Goal: Task Accomplishment & Management: Manage account settings

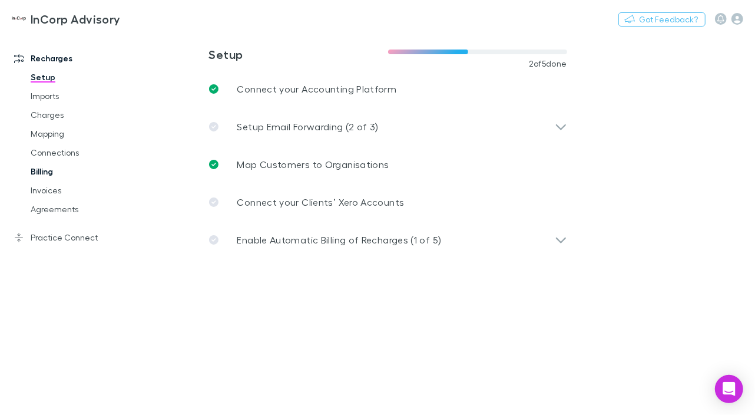
click at [52, 170] on link "Billing" at bounding box center [84, 171] width 131 height 19
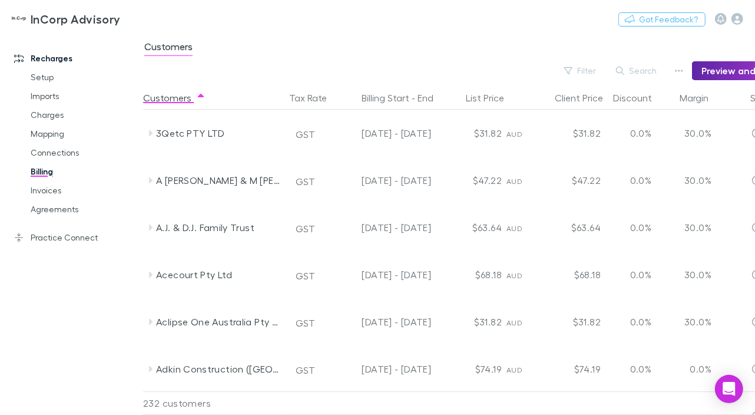
click at [454, 82] on main "Customers Filter Search Preview and Enable Recharging Customers Tax Rate Billin…" at bounding box center [449, 224] width 612 height 382
click at [524, 68] on div "Filter Search Preview and Enable Recharging" at bounding box center [497, 70] width 708 height 19
drag, startPoint x: 362, startPoint y: 398, endPoint x: 399, endPoint y: 403, distance: 38.1
click at [399, 403] on div at bounding box center [382, 403] width 106 height 24
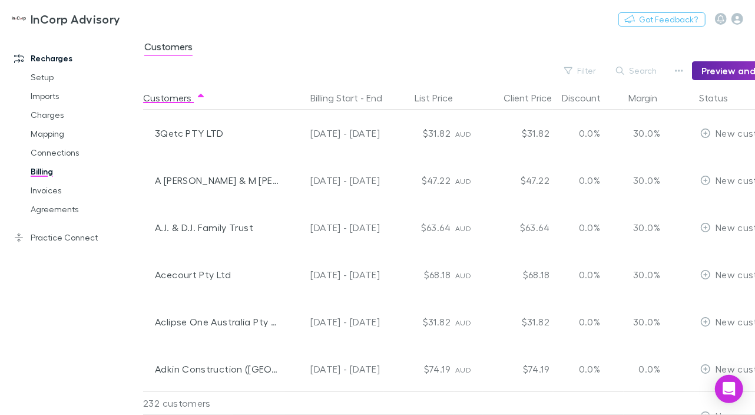
scroll to position [0, 146]
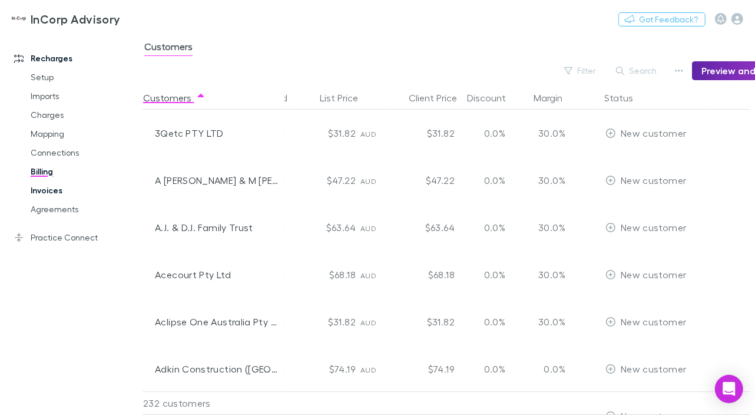
click at [49, 192] on link "Invoices" at bounding box center [84, 190] width 131 height 19
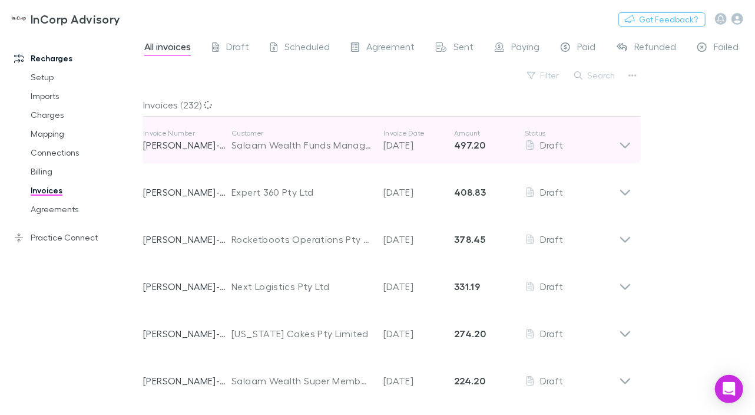
click at [629, 142] on icon at bounding box center [625, 140] width 12 height 24
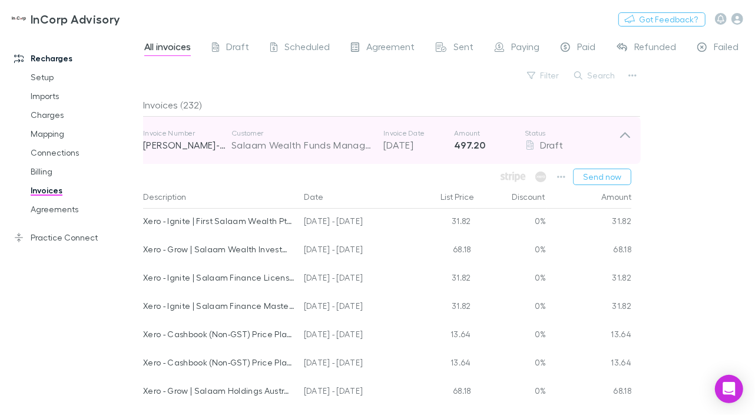
click at [629, 142] on icon at bounding box center [625, 140] width 12 height 24
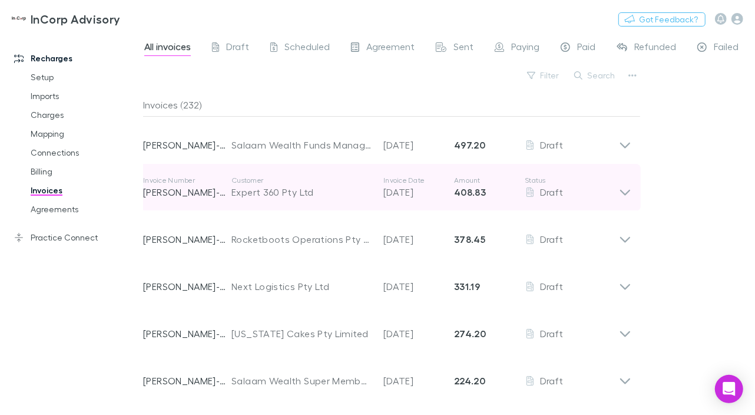
click at [626, 190] on icon at bounding box center [625, 188] width 12 height 24
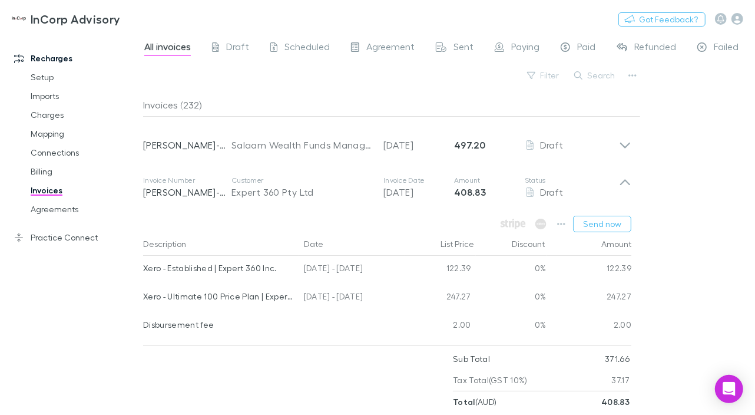
scroll to position [59, 0]
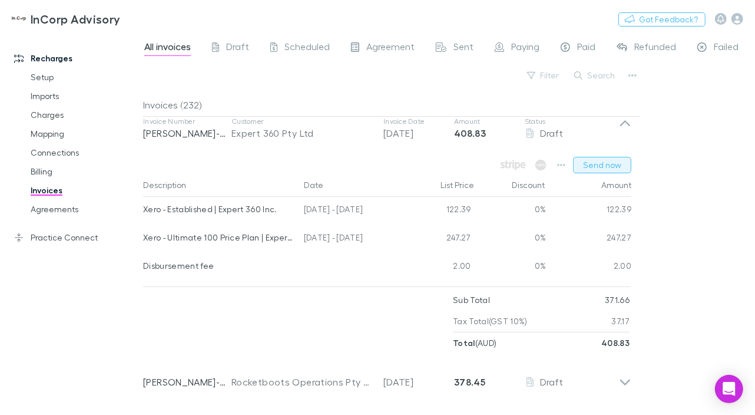
click at [613, 166] on button "Send now" at bounding box center [602, 165] width 58 height 16
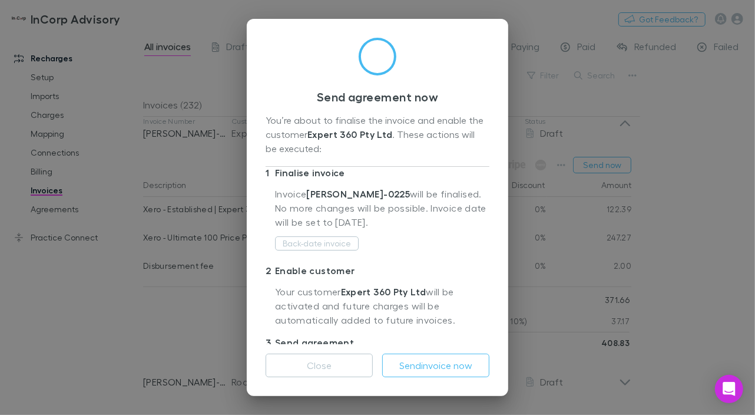
scroll to position [0, 0]
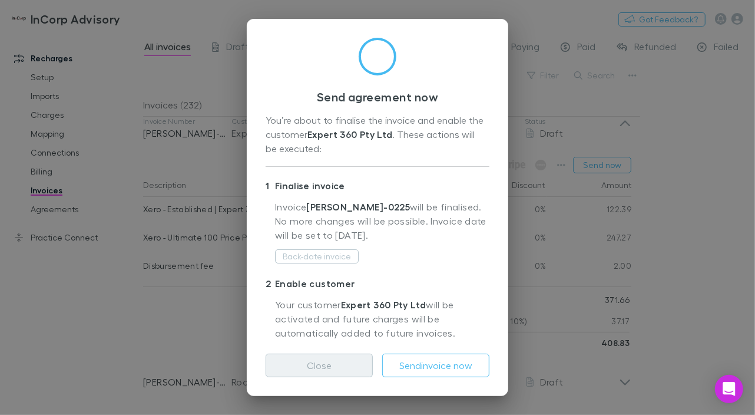
click at [342, 369] on button "Close" at bounding box center [319, 365] width 107 height 24
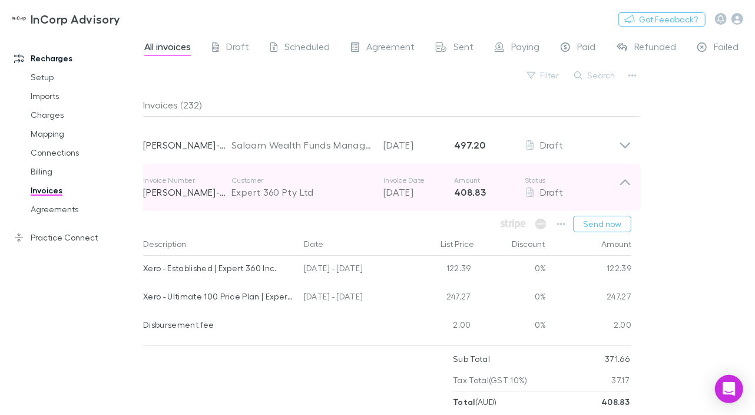
click at [627, 180] on icon at bounding box center [625, 188] width 12 height 24
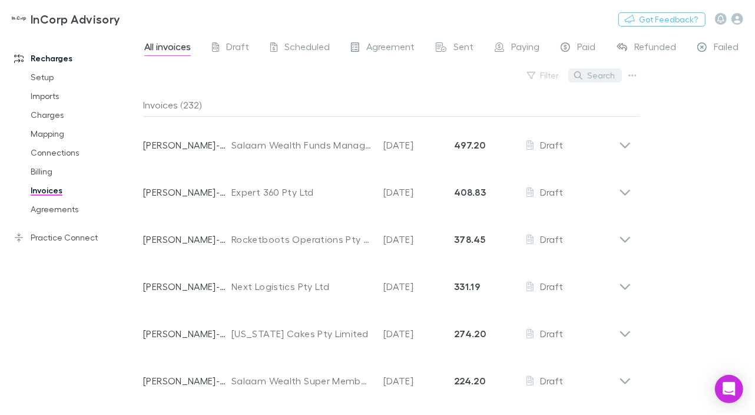
click at [587, 75] on button "Search" at bounding box center [595, 75] width 54 height 14
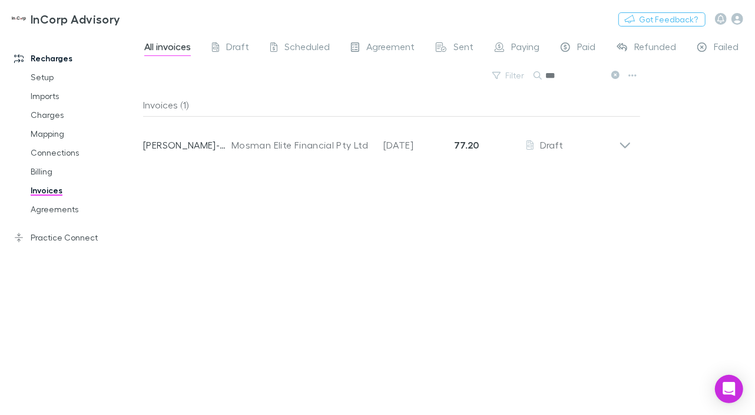
type input "***"
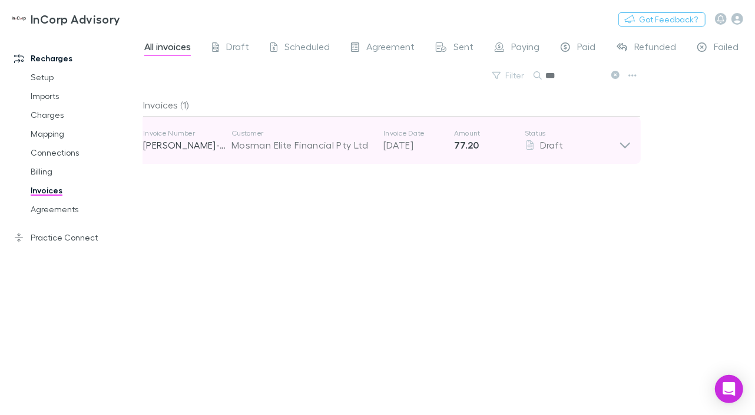
click at [629, 143] on icon at bounding box center [625, 140] width 12 height 24
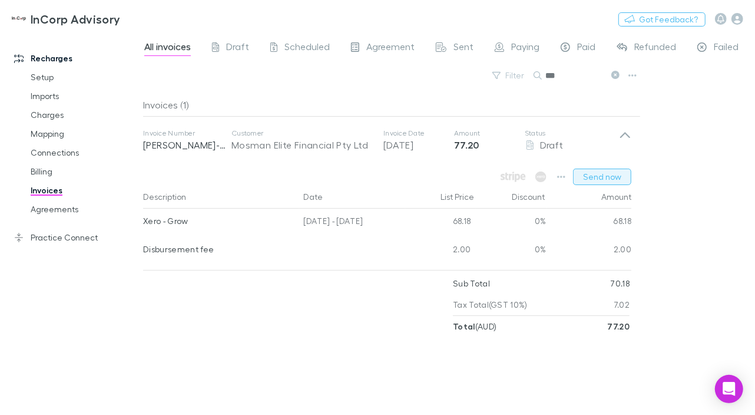
drag, startPoint x: 627, startPoint y: 144, endPoint x: 620, endPoint y: 173, distance: 29.7
click at [620, 168] on div "Invoice Number RECH-0128 Customer Mosman Elite Financial Pty Ltd Invoice Date 2…" at bounding box center [387, 227] width 507 height 220
click at [181, 222] on div "Xero - Grow" at bounding box center [218, 221] width 151 height 25
click at [51, 77] on link "Setup" at bounding box center [84, 77] width 131 height 19
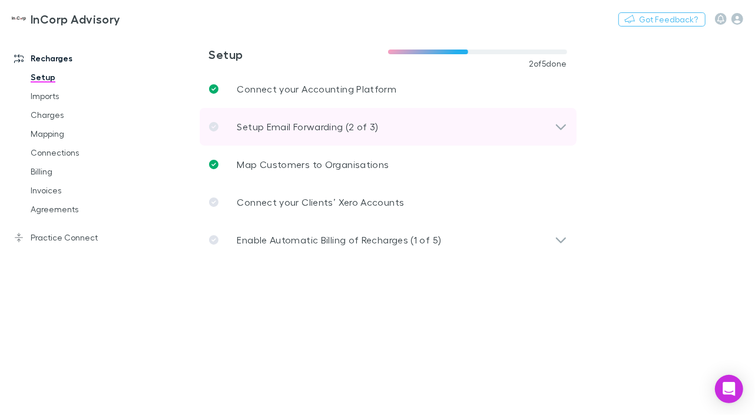
click at [373, 121] on p "Setup Email Forwarding (2 of 3)" at bounding box center [307, 127] width 141 height 14
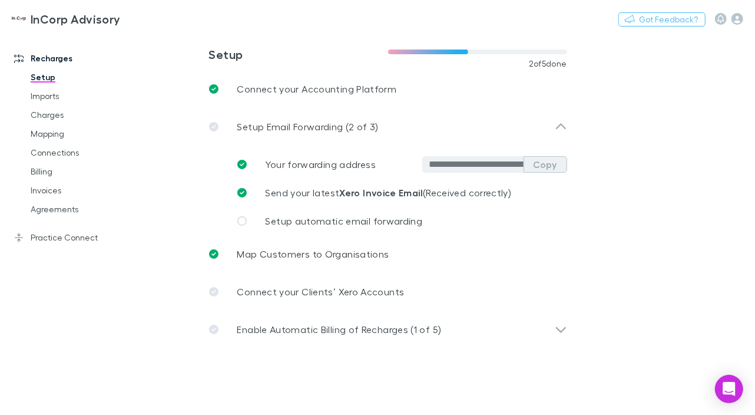
click at [538, 164] on button "Copy" at bounding box center [546, 164] width 44 height 16
click at [45, 191] on link "Invoices" at bounding box center [84, 190] width 131 height 19
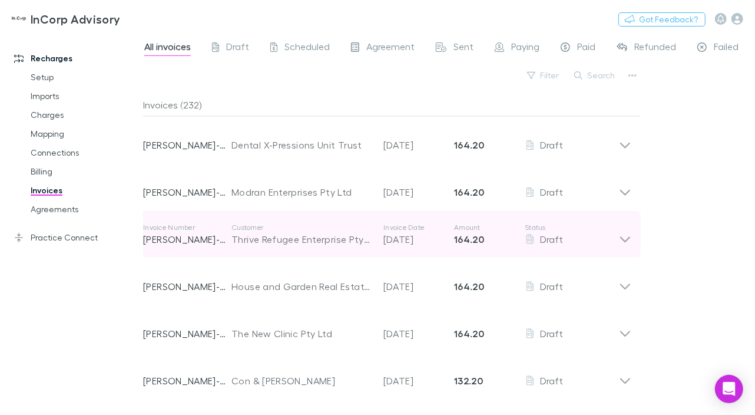
scroll to position [1061, 0]
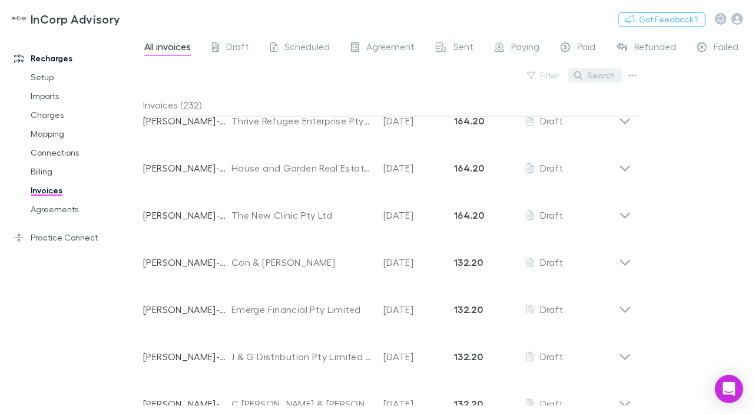
click at [593, 77] on button "Search" at bounding box center [595, 75] width 54 height 14
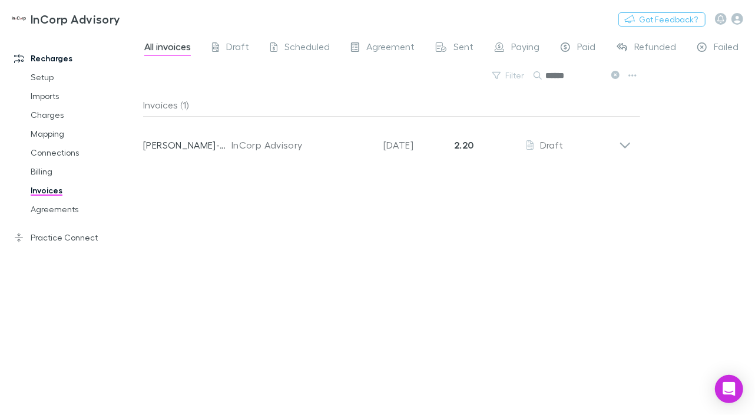
scroll to position [0, 0]
click at [579, 74] on input "******" at bounding box center [574, 75] width 59 height 16
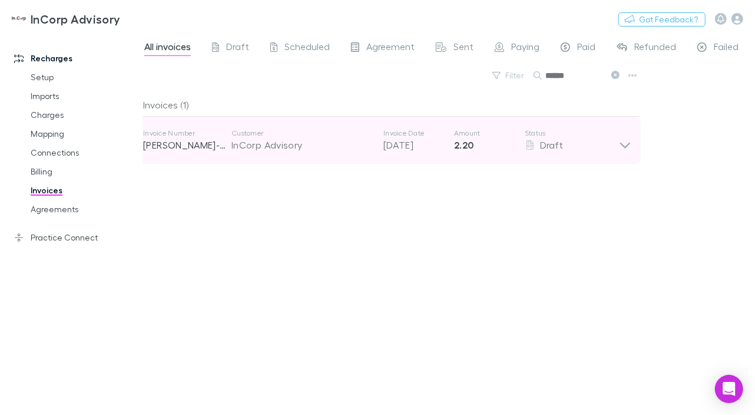
type input "******"
click at [620, 144] on icon at bounding box center [625, 140] width 12 height 24
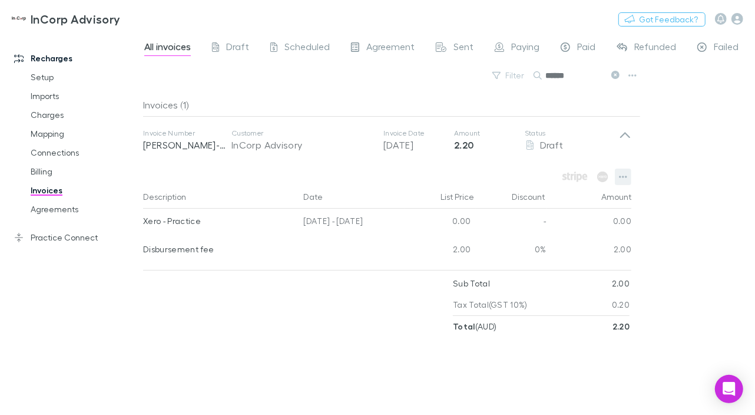
click at [618, 177] on button "button" at bounding box center [623, 176] width 16 height 16
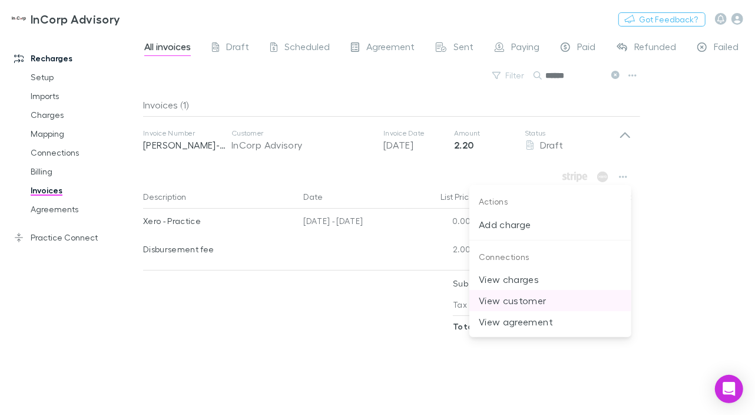
click at [496, 299] on p "View customer" at bounding box center [550, 300] width 143 height 14
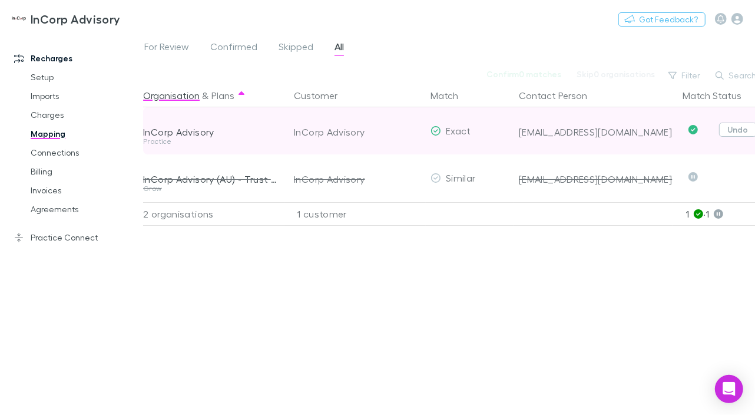
click at [733, 130] on button "Undo" at bounding box center [738, 130] width 38 height 14
click at [737, 128] on button "Skip" at bounding box center [748, 131] width 38 height 14
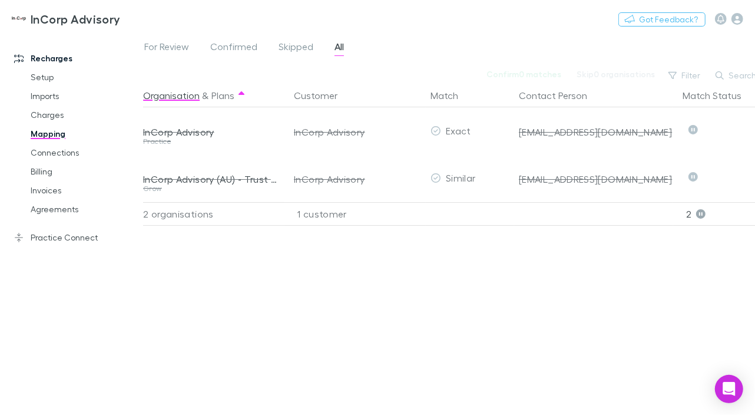
click at [36, 132] on link "Mapping" at bounding box center [84, 133] width 131 height 19
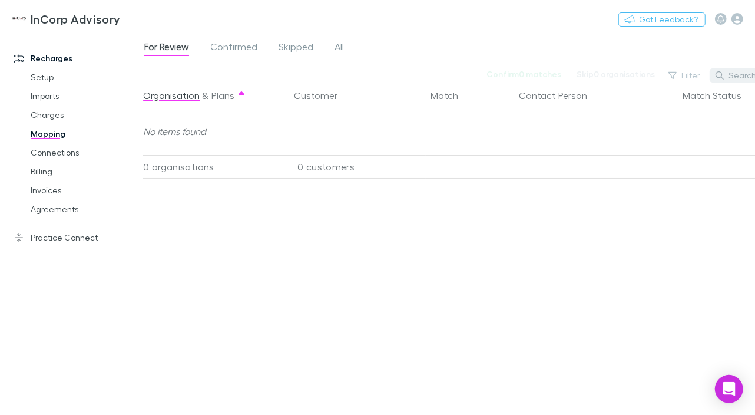
click at [724, 71] on icon "button" at bounding box center [720, 75] width 8 height 8
click at [46, 193] on link "Invoices" at bounding box center [84, 190] width 131 height 19
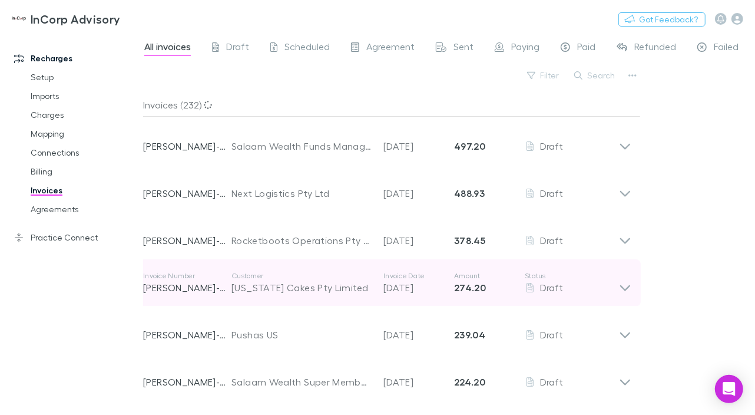
scroll to position [116, 0]
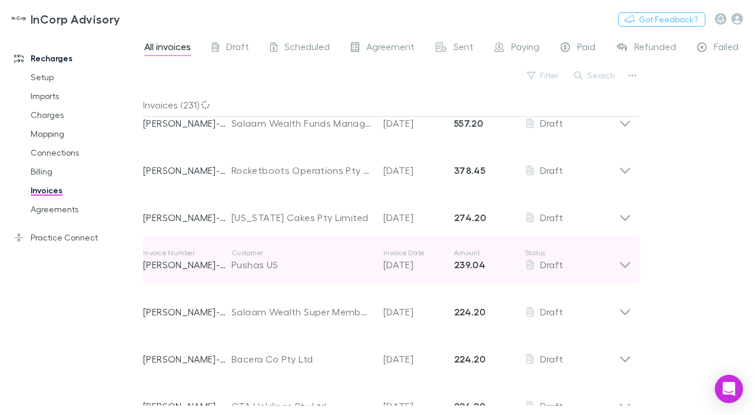
click at [626, 263] on icon at bounding box center [625, 265] width 10 height 6
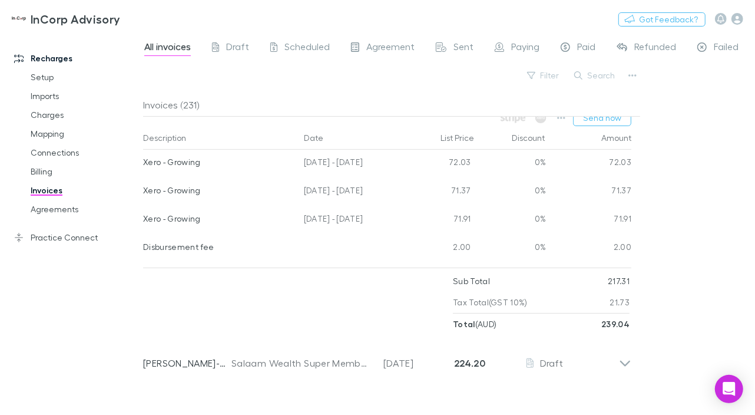
scroll to position [0, 0]
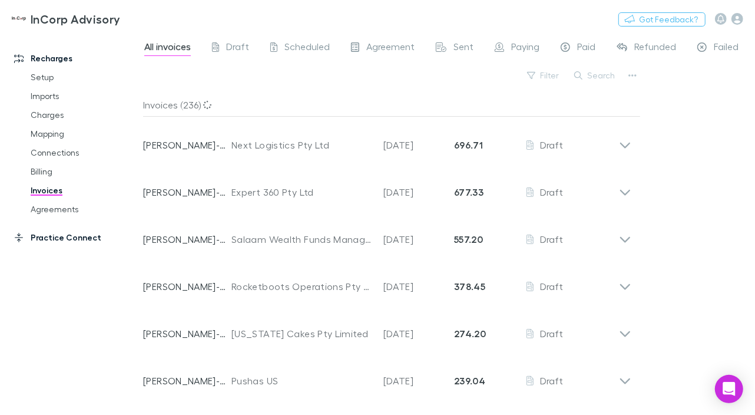
click at [68, 239] on link "Practice Connect" at bounding box center [75, 237] width 147 height 19
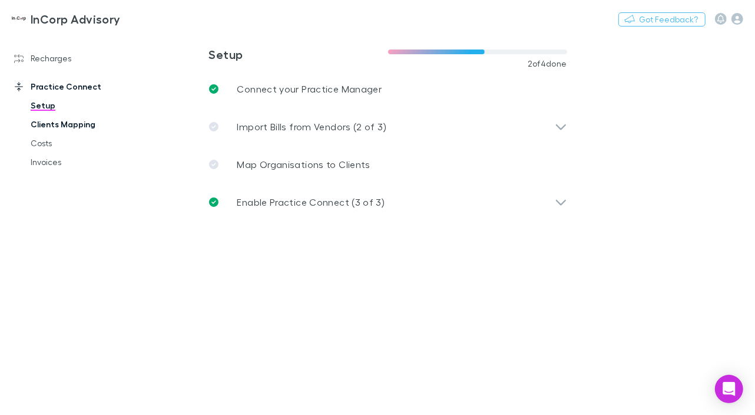
click at [44, 127] on link "Clients Mapping" at bounding box center [84, 124] width 131 height 19
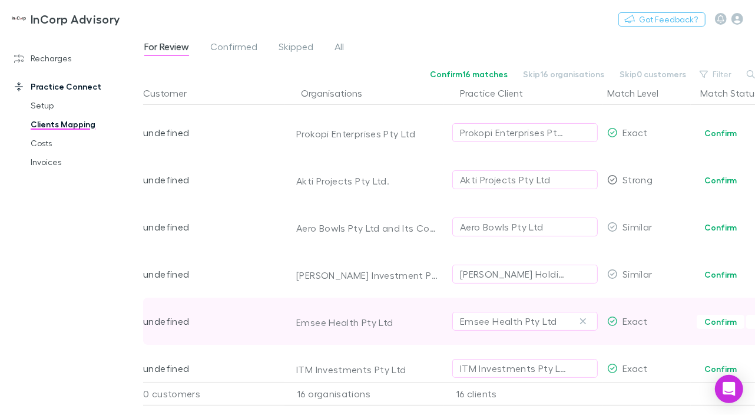
scroll to position [59, 0]
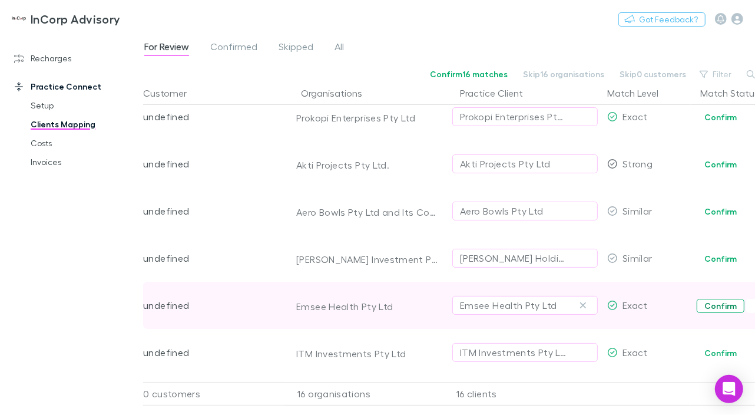
click at [726, 309] on button "Confirm" at bounding box center [721, 306] width 48 height 14
click at [49, 58] on link "Recharges" at bounding box center [75, 58] width 147 height 19
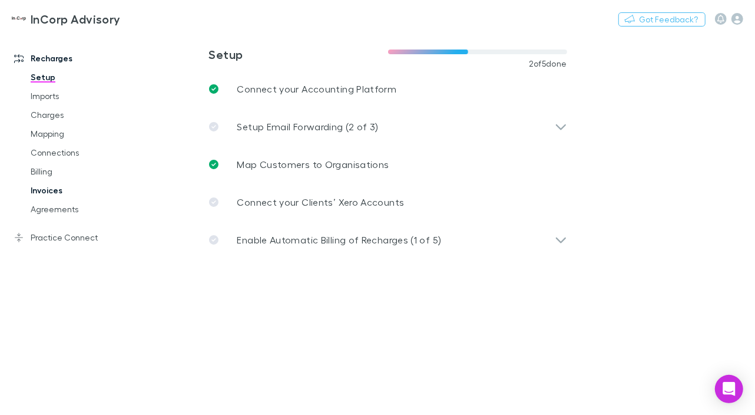
click at [45, 193] on link "Invoices" at bounding box center [84, 190] width 131 height 19
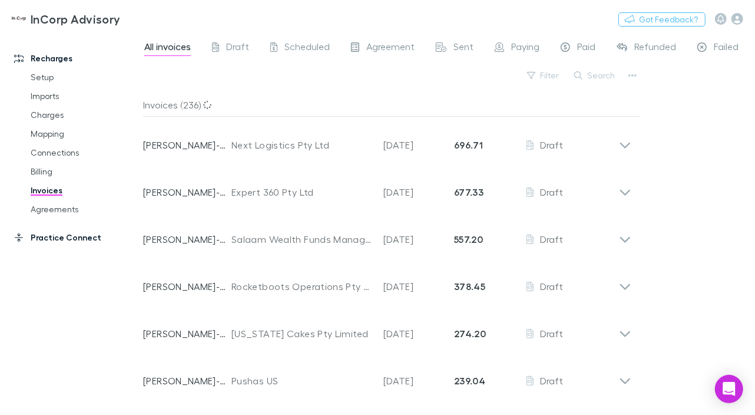
click at [44, 239] on link "Practice Connect" at bounding box center [75, 237] width 147 height 19
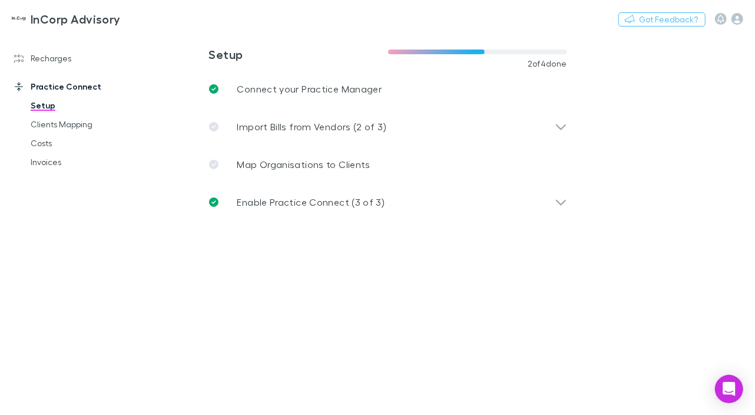
click at [59, 87] on link "Practice Connect" at bounding box center [75, 86] width 147 height 19
click at [52, 144] on link "Costs" at bounding box center [84, 143] width 131 height 19
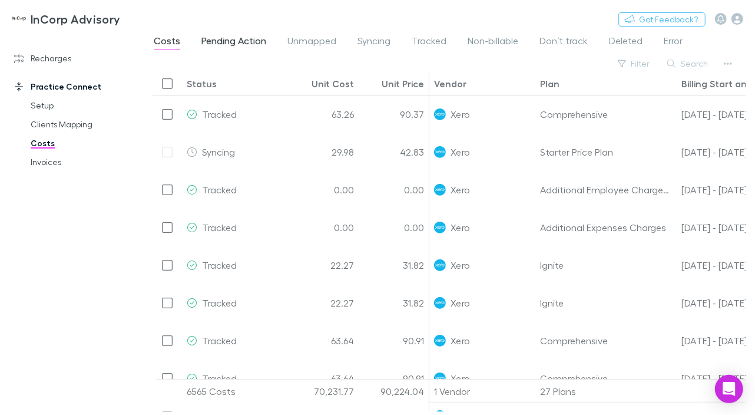
click at [221, 40] on span "Pending Action" at bounding box center [233, 42] width 65 height 15
click at [220, 38] on span "Pending Action" at bounding box center [233, 42] width 65 height 15
click at [220, 41] on span "Pending Action" at bounding box center [233, 42] width 65 height 15
click at [237, 43] on span "Pending Action" at bounding box center [233, 42] width 65 height 15
click at [244, 40] on span "Pending Action" at bounding box center [233, 42] width 65 height 15
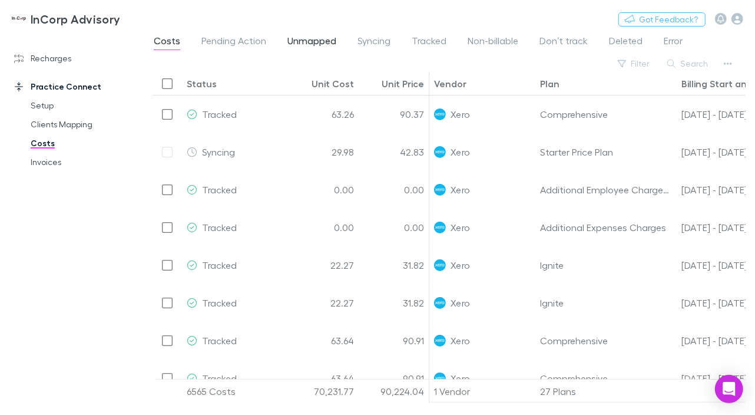
click at [253, 41] on span "Pending Action" at bounding box center [233, 42] width 65 height 15
click at [305, 41] on span "Unmapped" at bounding box center [311, 42] width 49 height 15
click at [441, 38] on span "Tracked" at bounding box center [429, 42] width 35 height 15
click at [239, 42] on span "Pending Action" at bounding box center [233, 42] width 65 height 15
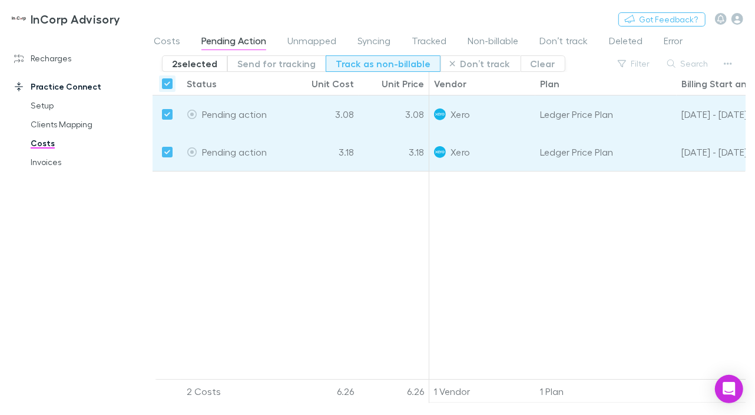
click at [368, 65] on button "Track as non-billable" at bounding box center [383, 63] width 115 height 16
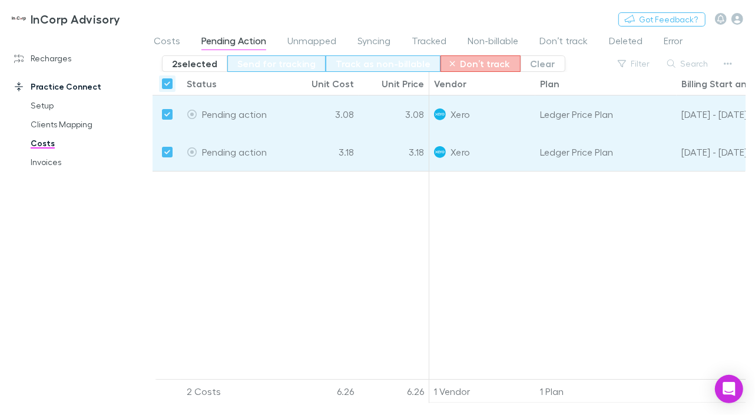
click at [53, 58] on link "Recharges" at bounding box center [75, 58] width 147 height 19
click at [55, 58] on link "Recharges" at bounding box center [75, 58] width 147 height 19
click at [34, 57] on link "Recharges" at bounding box center [75, 58] width 147 height 19
click at [34, 58] on link "Recharges" at bounding box center [75, 58] width 147 height 19
click at [252, 257] on div at bounding box center [291, 279] width 277 height 217
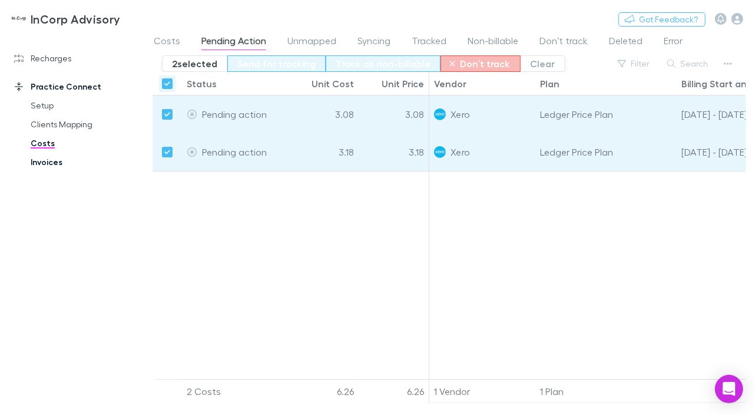
click at [125, 55] on link "Recharges" at bounding box center [75, 58] width 147 height 19
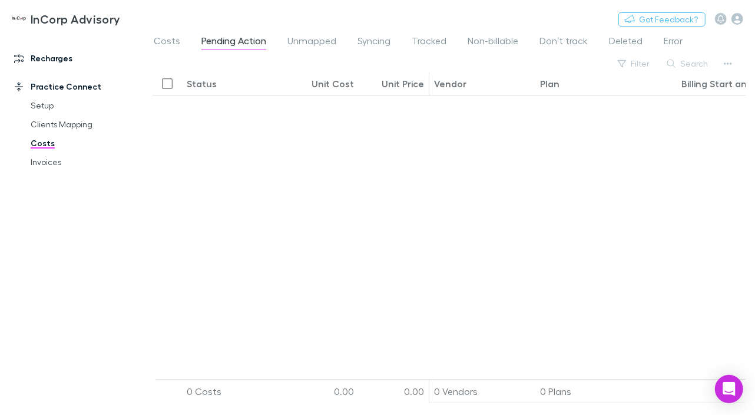
click at [55, 60] on link "Recharges" at bounding box center [75, 58] width 147 height 19
click at [32, 55] on link "Recharges" at bounding box center [75, 58] width 147 height 19
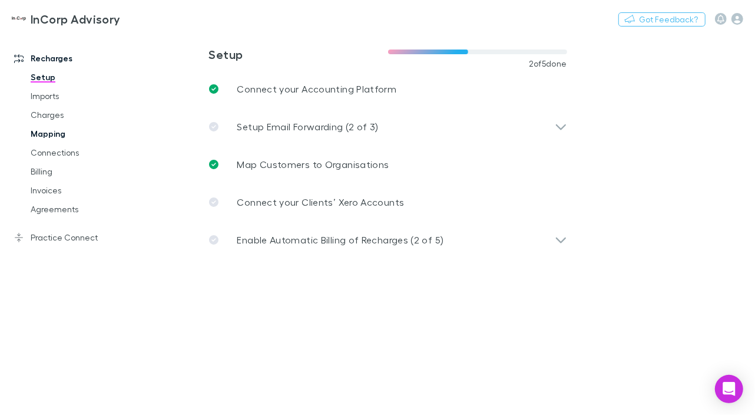
click at [55, 133] on link "Mapping" at bounding box center [84, 133] width 131 height 19
